Goal: Task Accomplishment & Management: Manage account settings

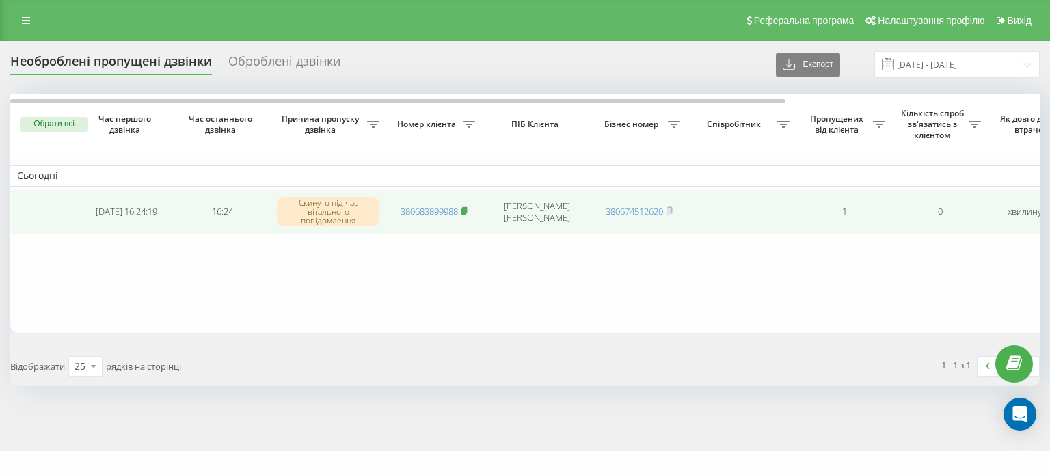
click at [466, 209] on rect at bounding box center [464, 212] width 4 height 6
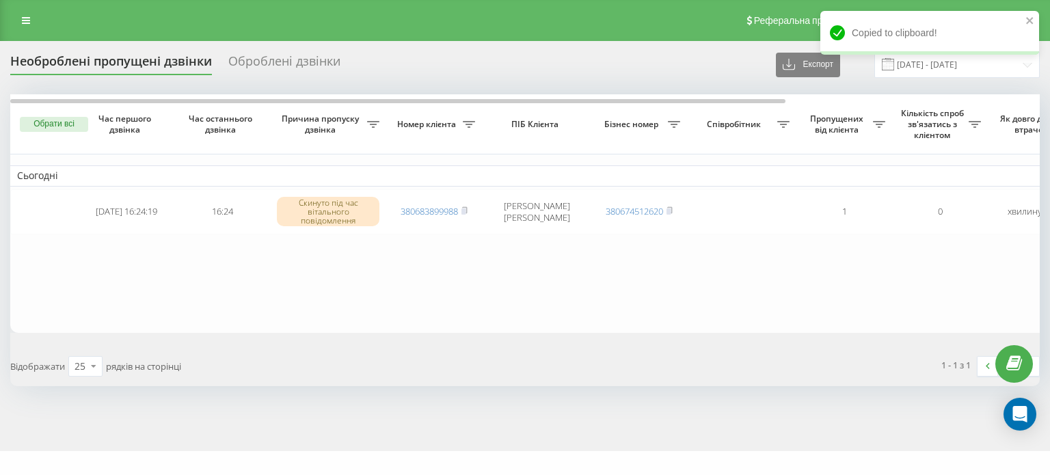
click at [48, 126] on button "Обрати всі" at bounding box center [54, 124] width 68 height 15
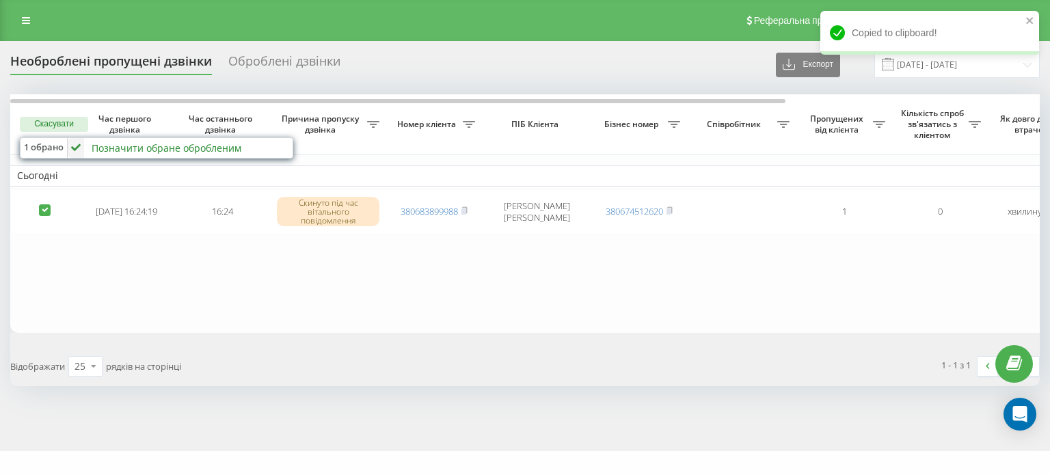
click at [92, 150] on div "Позначити обране обробленим" at bounding box center [167, 148] width 150 height 13
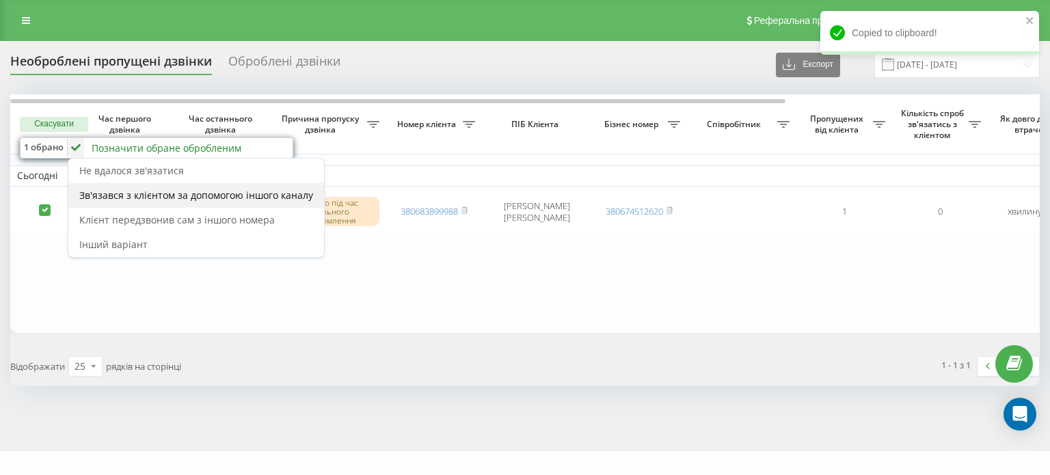
click at [112, 189] on span "Зв'язався з клієнтом за допомогою іншого каналу" at bounding box center [196, 195] width 234 height 13
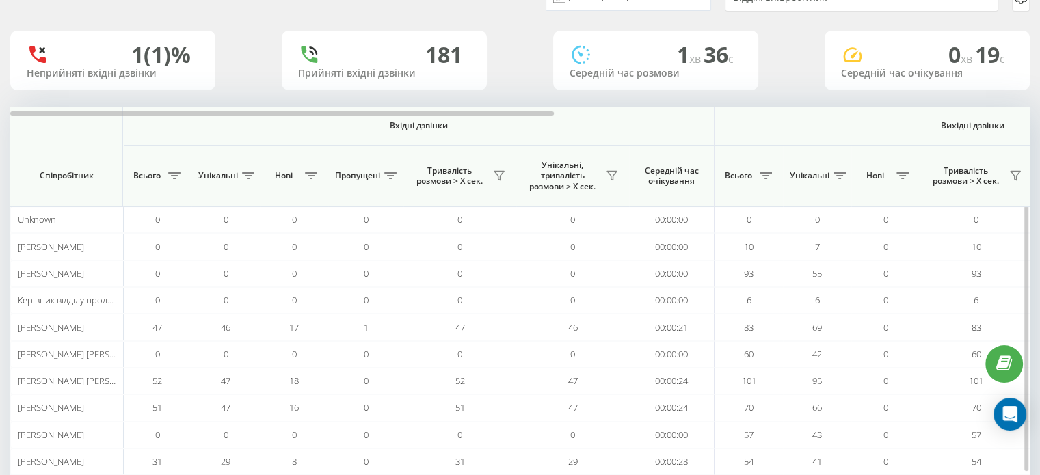
scroll to position [132, 0]
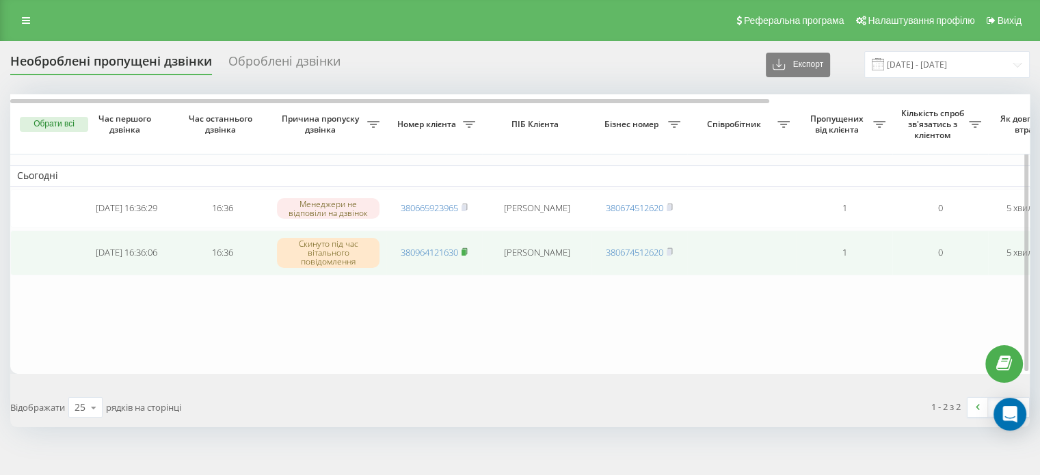
click at [465, 253] on rect at bounding box center [464, 253] width 4 height 6
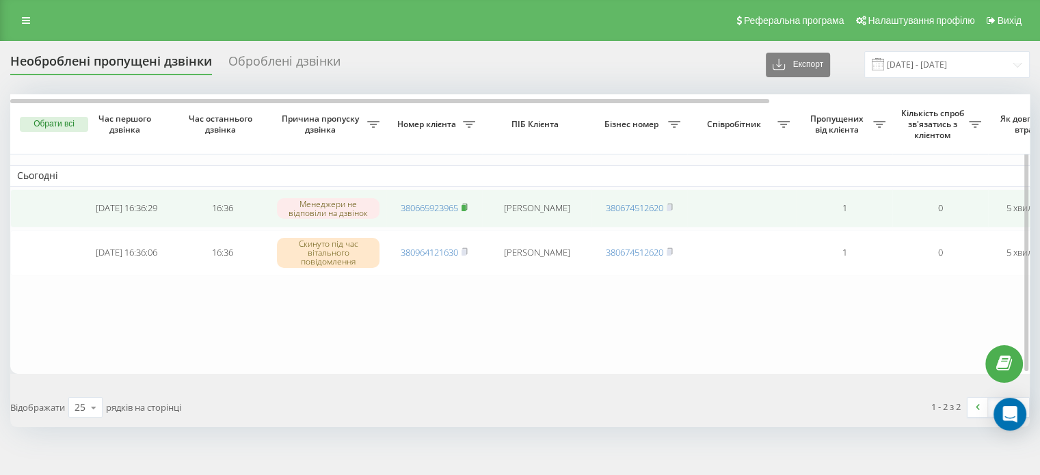
click at [465, 207] on rect at bounding box center [464, 208] width 4 height 6
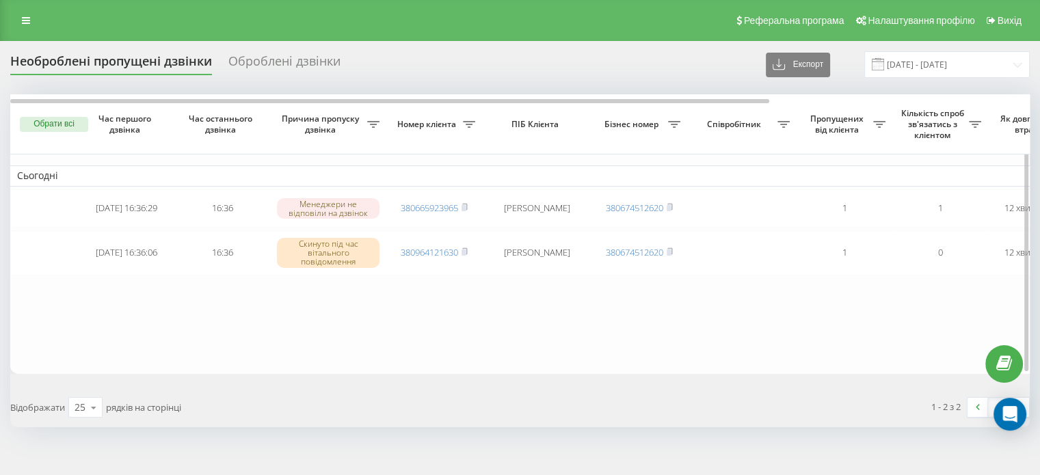
click at [63, 125] on button "Обрати всі" at bounding box center [54, 124] width 68 height 15
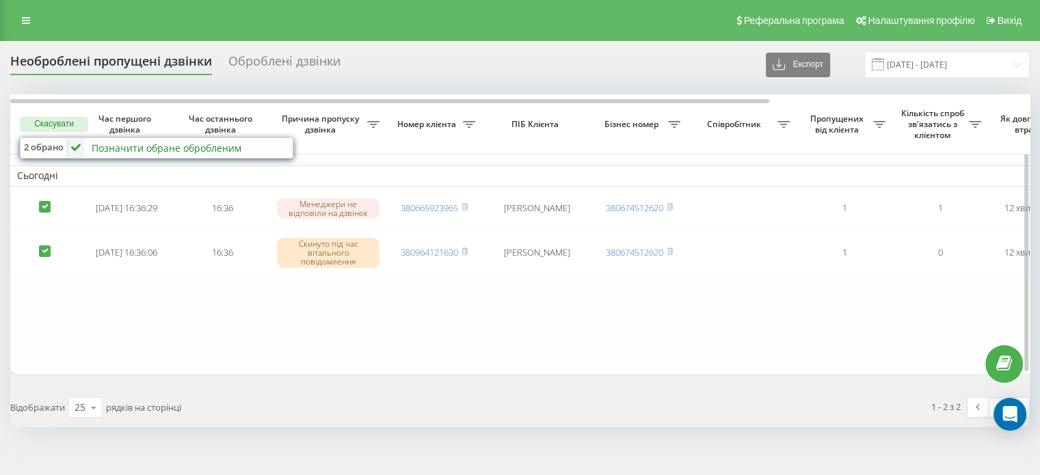
click at [81, 152] on icon at bounding box center [76, 148] width 16 height 20
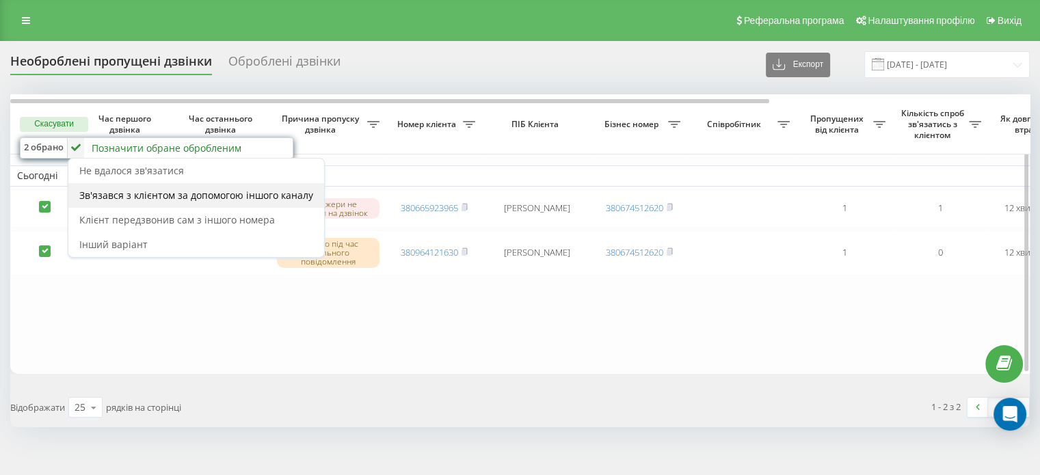
click at [109, 191] on span "Зв'язався з клієнтом за допомогою іншого каналу" at bounding box center [196, 195] width 234 height 13
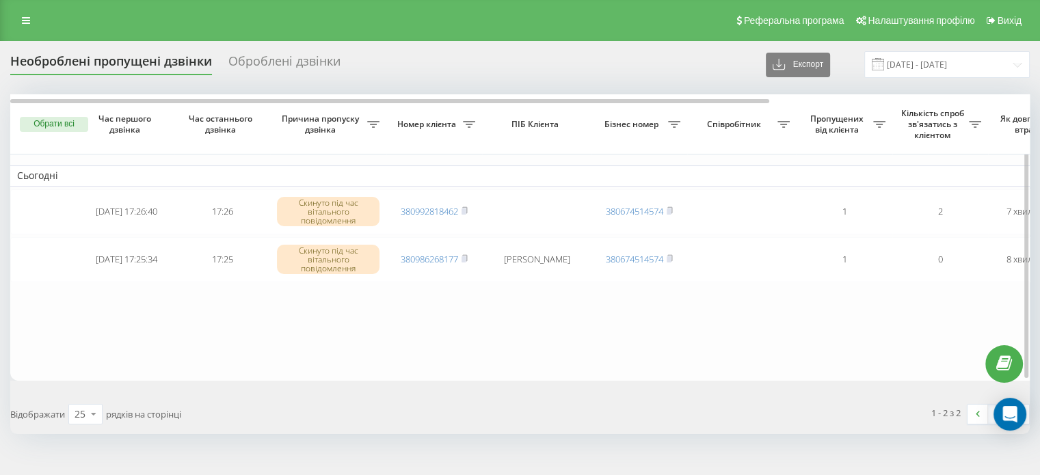
click at [54, 125] on button "Обрати всі" at bounding box center [54, 124] width 68 height 15
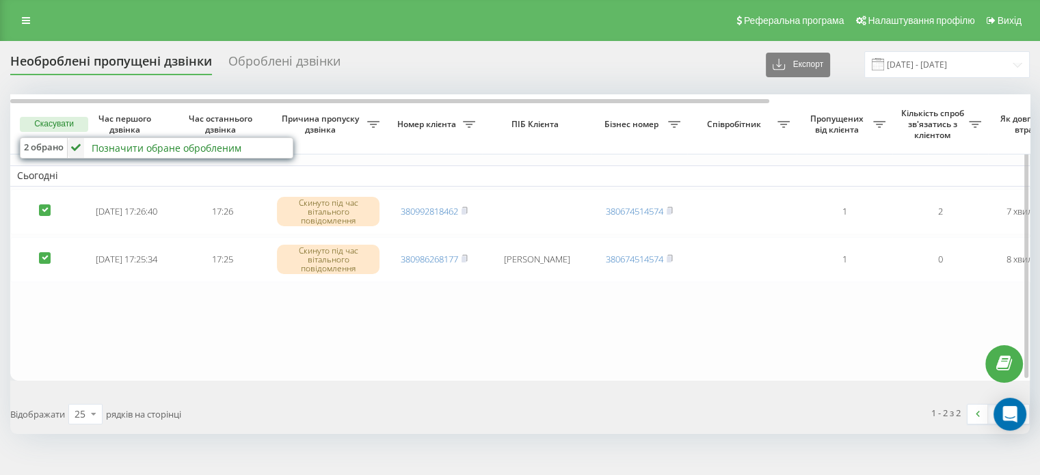
click at [108, 147] on div "Позначити обране обробленим" at bounding box center [167, 148] width 150 height 13
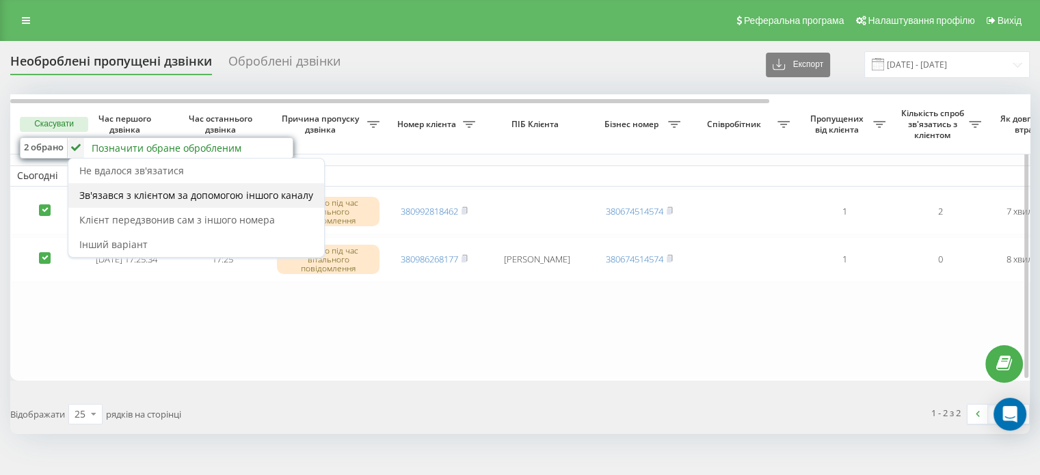
click at [122, 194] on span "Зв'язався з клієнтом за допомогою іншого каналу" at bounding box center [196, 195] width 234 height 13
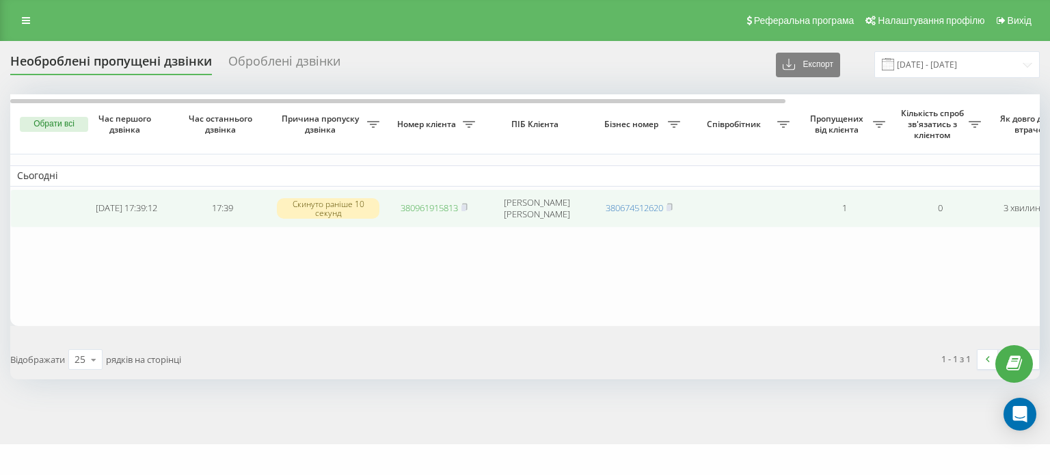
click at [464, 207] on rect at bounding box center [464, 208] width 4 height 6
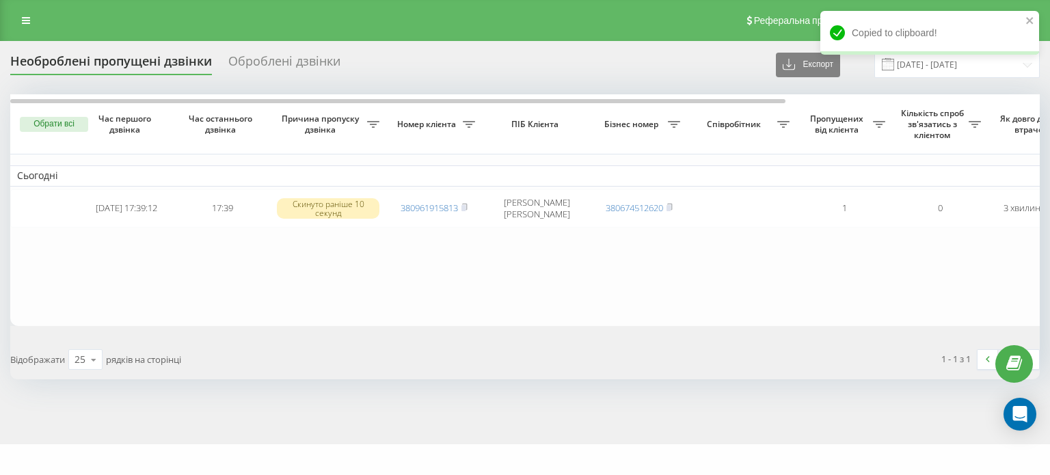
click at [46, 129] on button "Обрати всі" at bounding box center [54, 124] width 68 height 15
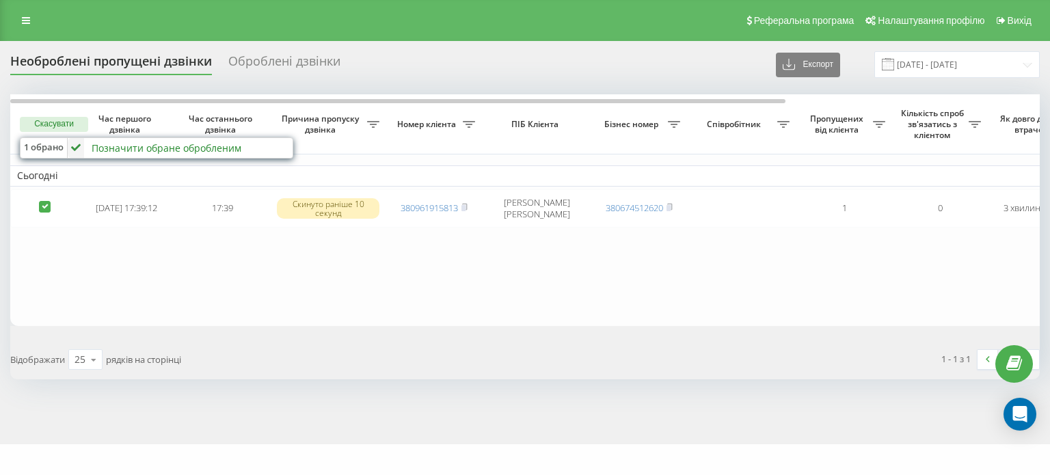
drag, startPoint x: 121, startPoint y: 149, endPoint x: 118, endPoint y: 163, distance: 14.8
click at [122, 149] on div "Позначити обране обробленим" at bounding box center [167, 148] width 150 height 13
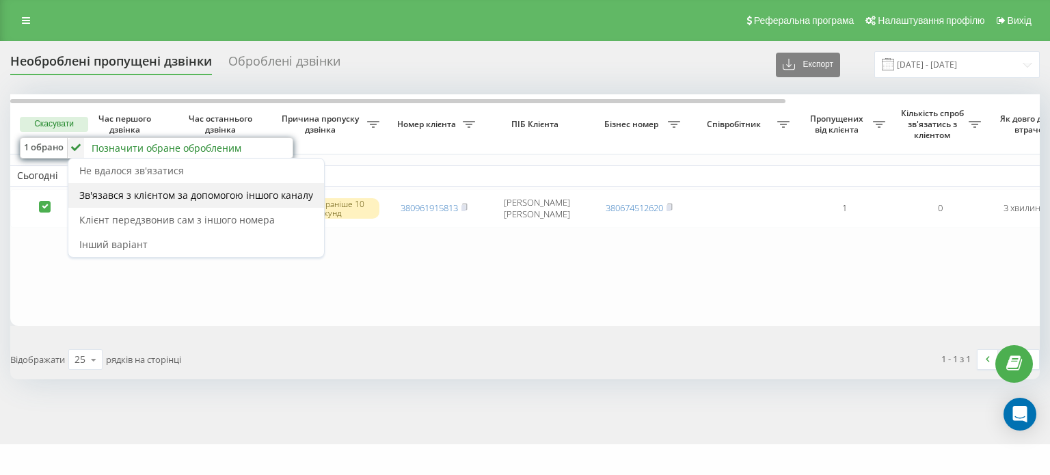
click at [120, 191] on span "Зв'язався з клієнтом за допомогою іншого каналу" at bounding box center [196, 195] width 234 height 13
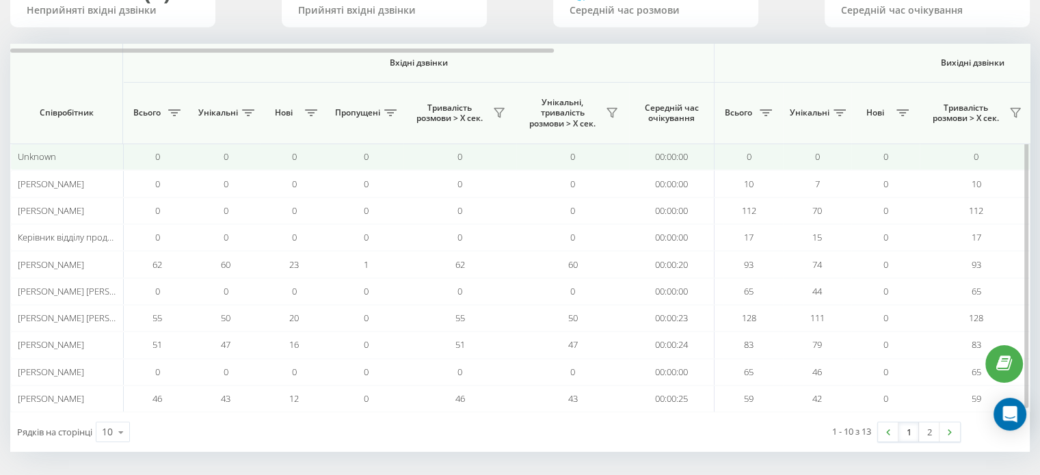
scroll to position [132, 0]
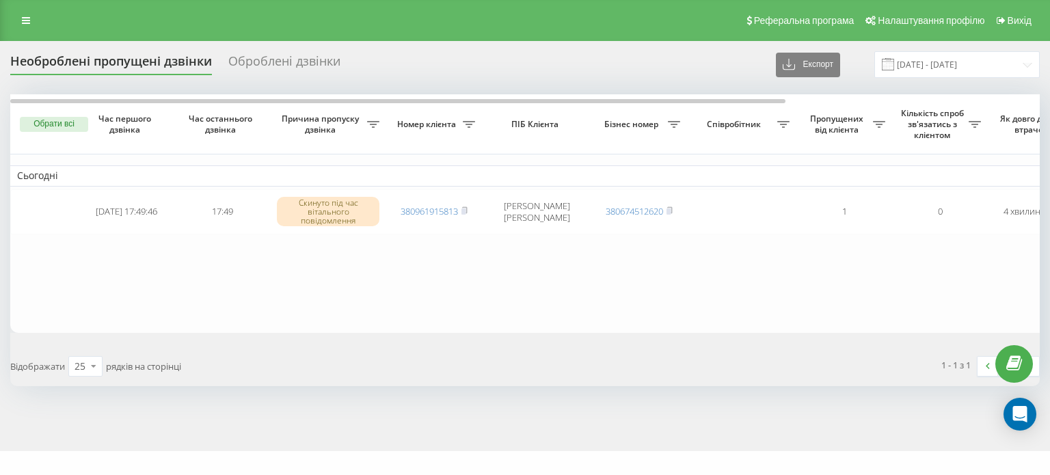
click at [63, 121] on button "Обрати всі" at bounding box center [54, 124] width 68 height 15
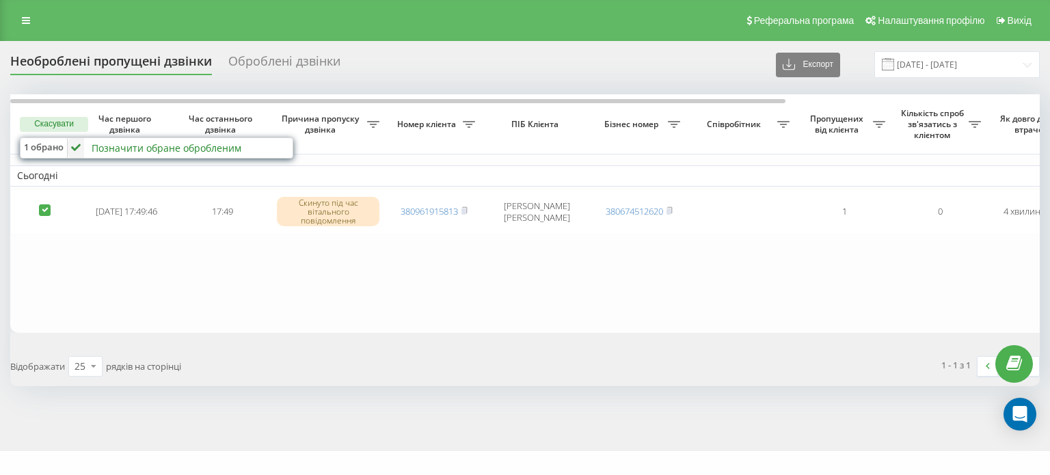
click at [97, 149] on div "Позначити обране обробленим" at bounding box center [167, 148] width 150 height 13
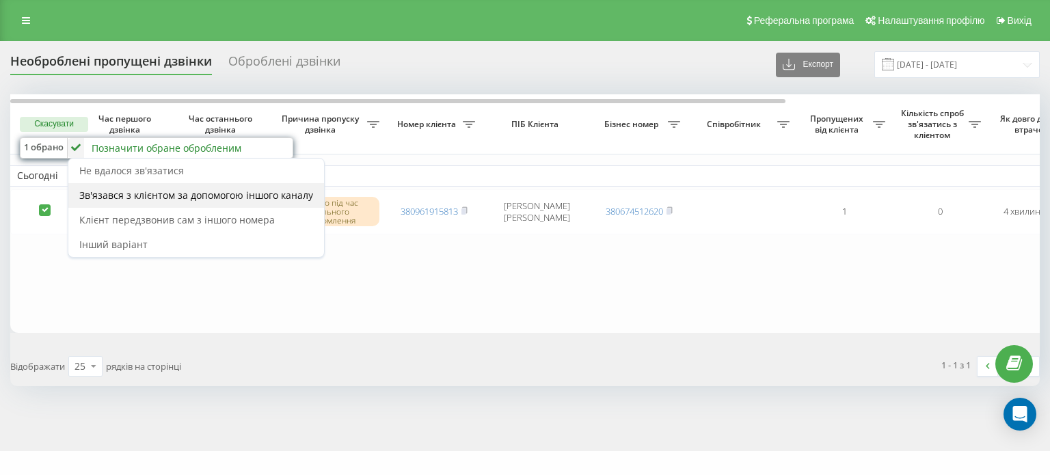
click at [121, 193] on span "Зв'язався з клієнтом за допомогою іншого каналу" at bounding box center [196, 195] width 234 height 13
